Goal: Check status

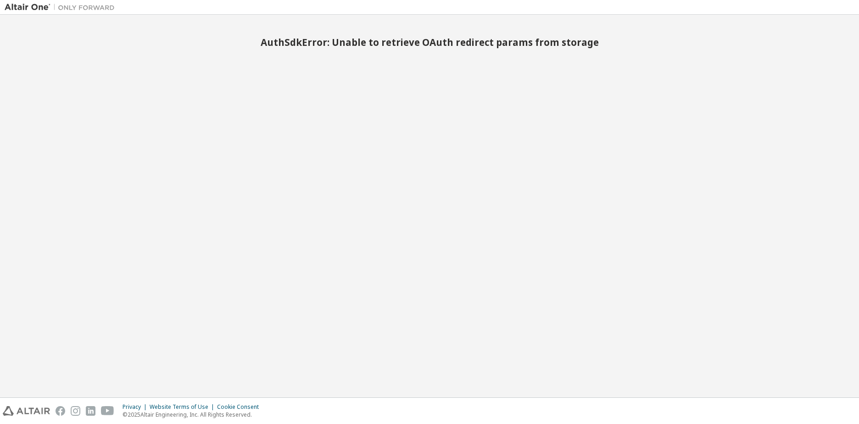
click at [37, 9] on img at bounding box center [62, 7] width 115 height 9
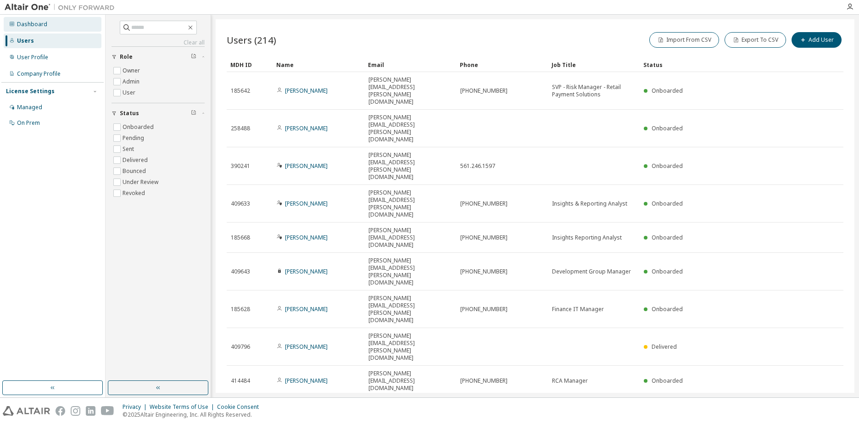
click at [23, 28] on div "Dashboard" at bounding box center [32, 24] width 30 height 7
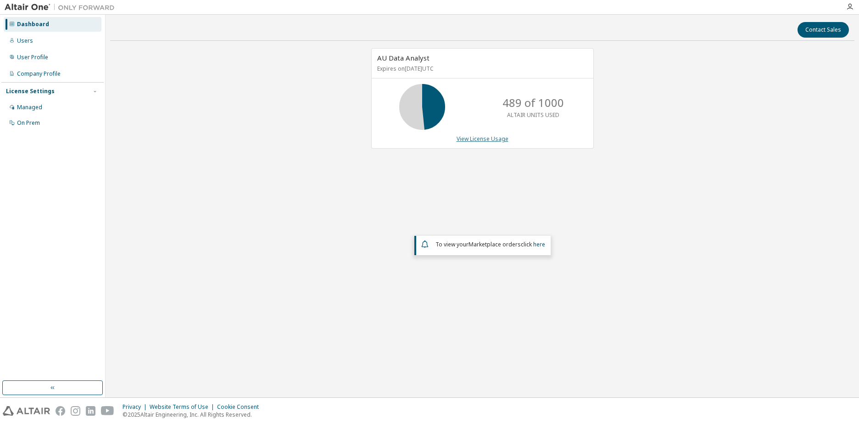
click at [488, 141] on link "View License Usage" at bounding box center [483, 139] width 52 height 8
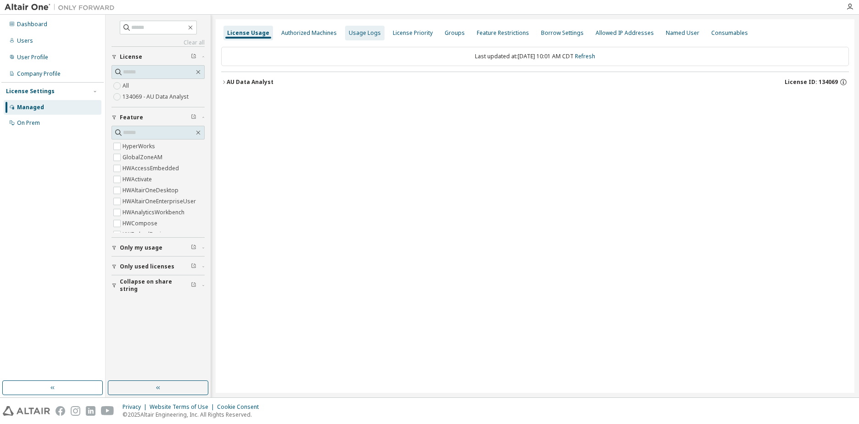
click at [360, 31] on div "Usage Logs" at bounding box center [365, 32] width 32 height 7
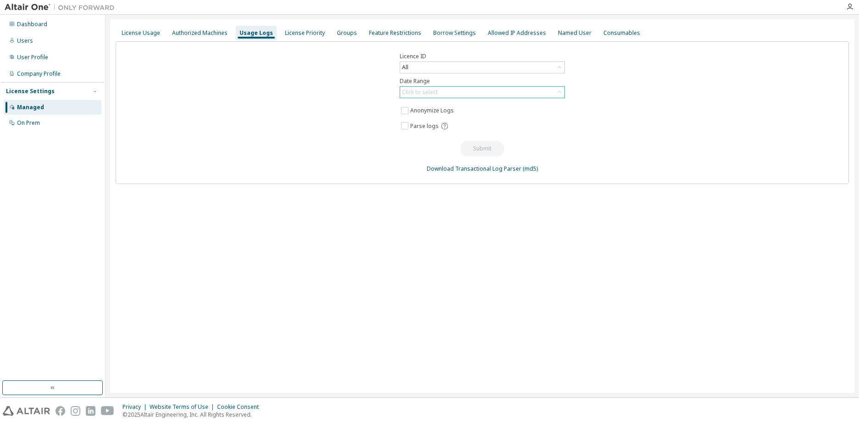
click at [457, 95] on div "Click to select" at bounding box center [482, 92] width 164 height 11
click at [437, 142] on li "Custom Date Range" at bounding box center [482, 142] width 163 height 12
